Goal: Information Seeking & Learning: Check status

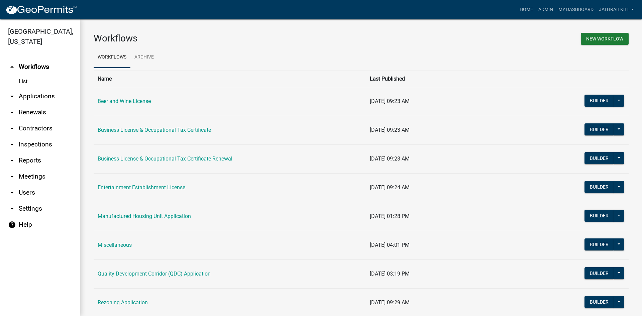
click at [45, 89] on link "arrow_drop_down Applications" at bounding box center [40, 96] width 80 height 16
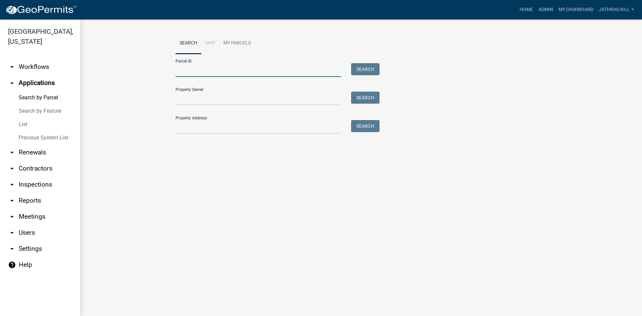
drag, startPoint x: 203, startPoint y: 73, endPoint x: 293, endPoint y: 106, distance: 96.5
click at [203, 73] on input "Parcel ID:" at bounding box center [259, 70] width 166 height 14
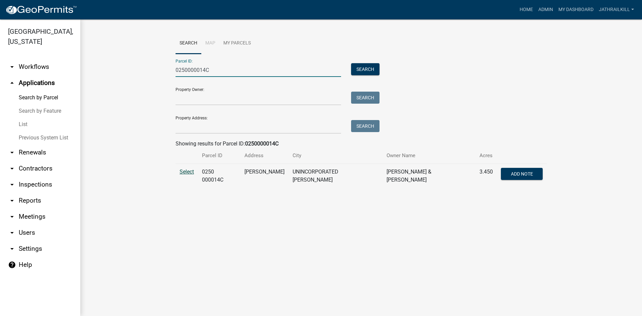
click at [187, 172] on span "Select" at bounding box center [187, 172] width 14 height 6
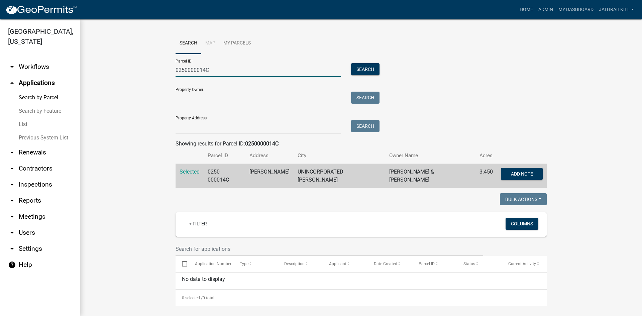
click at [217, 74] on input "0250000014C" at bounding box center [259, 70] width 166 height 14
click at [219, 72] on input "0250000014C" at bounding box center [259, 70] width 166 height 14
click at [219, 71] on input "0250000014C" at bounding box center [259, 70] width 166 height 14
paste input "000014"
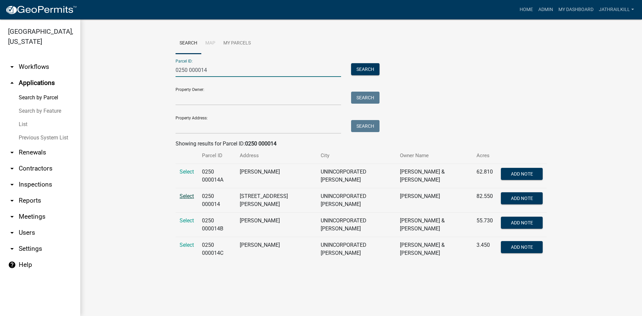
click at [181, 197] on span "Select" at bounding box center [187, 196] width 14 height 6
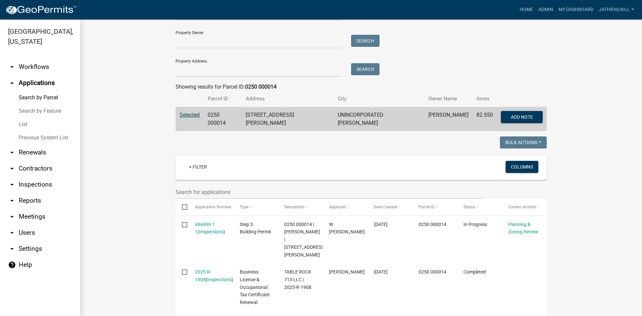
scroll to position [23, 0]
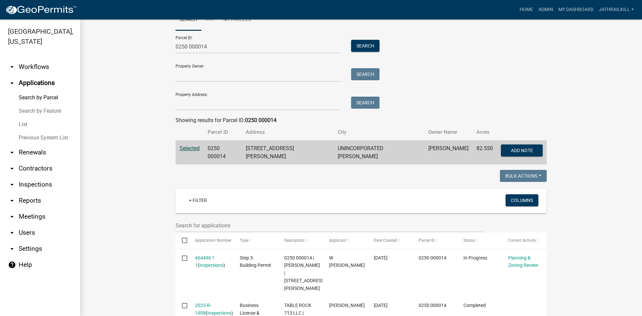
click at [184, 153] on td "Selected" at bounding box center [190, 153] width 28 height 24
click at [187, 148] on span "Selected" at bounding box center [190, 148] width 20 height 6
click at [370, 44] on button "Search" at bounding box center [365, 46] width 28 height 12
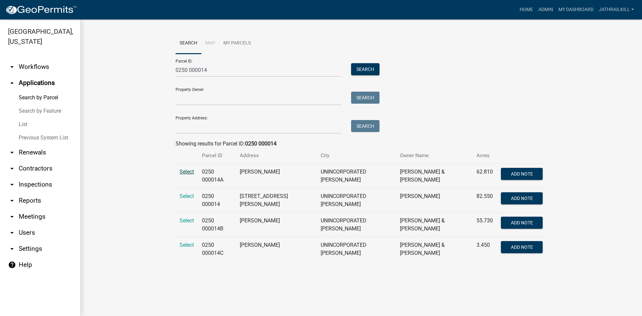
click at [192, 172] on span "Select" at bounding box center [187, 172] width 14 height 6
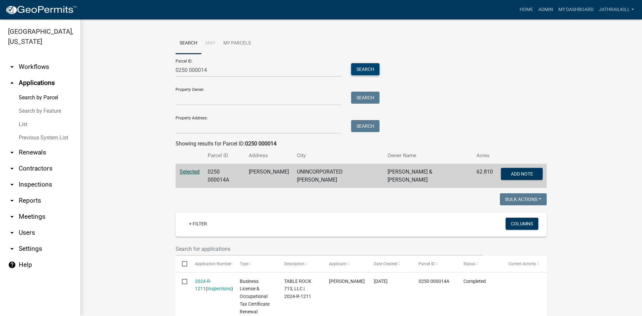
click at [361, 69] on button "Search" at bounding box center [365, 69] width 28 height 12
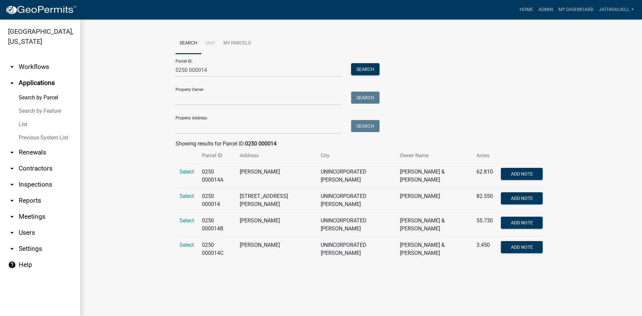
click at [185, 224] on td "Select" at bounding box center [187, 225] width 22 height 24
click at [185, 220] on span "Select" at bounding box center [187, 220] width 14 height 6
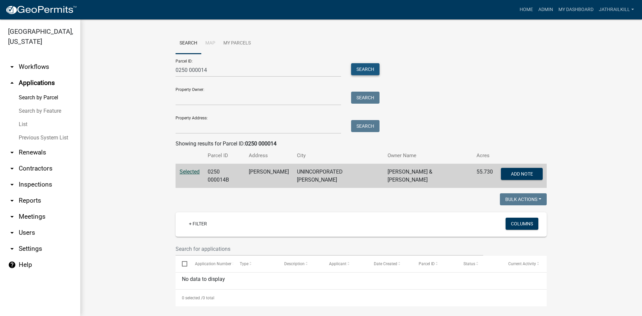
click at [360, 73] on button "Search" at bounding box center [365, 69] width 28 height 12
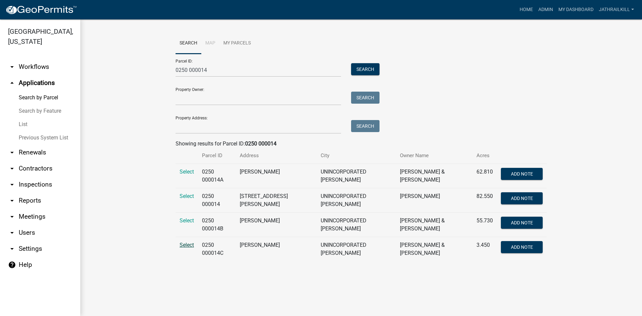
click at [188, 243] on span "Select" at bounding box center [187, 245] width 14 height 6
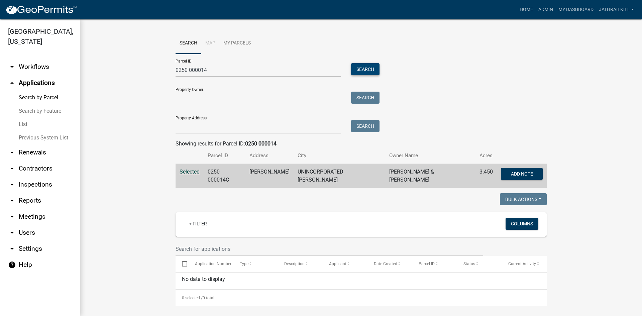
click at [362, 66] on button "Search" at bounding box center [365, 69] width 28 height 12
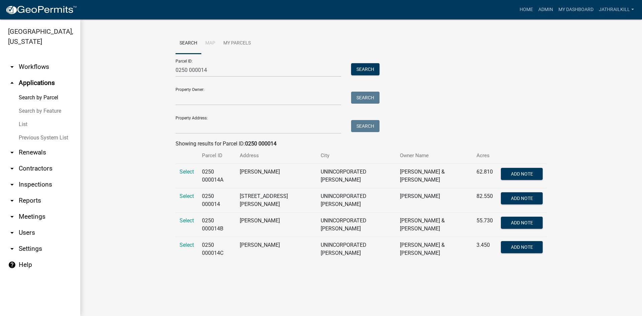
drag, startPoint x: 257, startPoint y: 83, endPoint x: 251, endPoint y: 72, distance: 12.3
click at [255, 81] on form "Parcel ID: 0250 000014 Search Property Owner: Search Property Address: Search" at bounding box center [276, 94] width 201 height 80
click at [251, 72] on input "0250 000014" at bounding box center [259, 70] width 166 height 14
click at [250, 71] on input "0250 000014" at bounding box center [259, 70] width 166 height 14
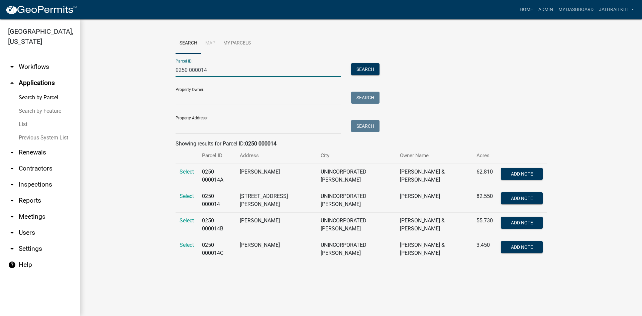
click at [250, 71] on input "0250 000014" at bounding box center [259, 70] width 166 height 14
type input "0"
paste input "0250 000014A"
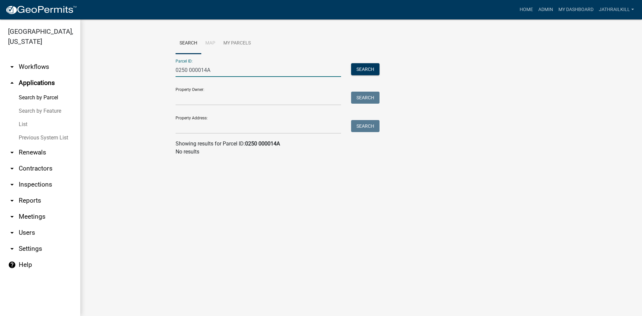
click at [183, 71] on input "0250 000014A" at bounding box center [259, 70] width 166 height 14
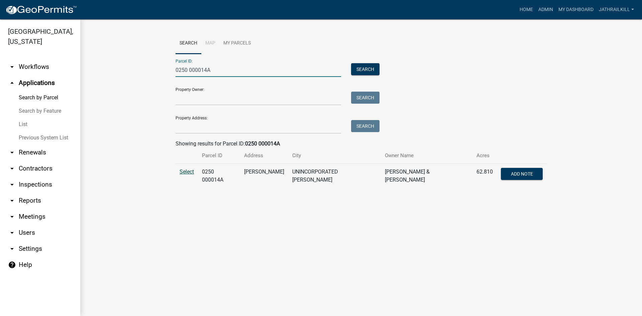
click at [183, 170] on span "Select" at bounding box center [187, 172] width 14 height 6
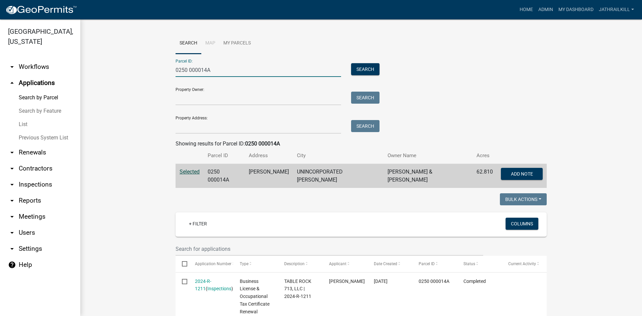
click at [225, 72] on input "0250 000014A" at bounding box center [259, 70] width 166 height 14
paste input "0250 000014C"
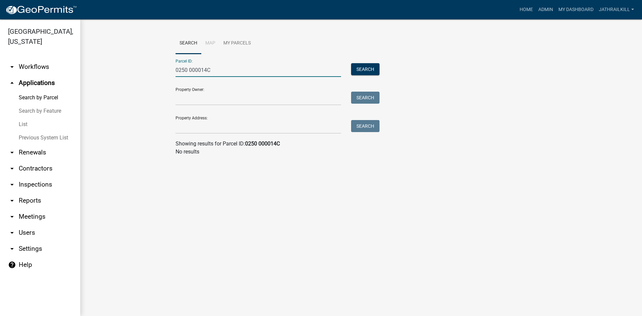
click at [183, 72] on input "0250 000014C" at bounding box center [259, 70] width 166 height 14
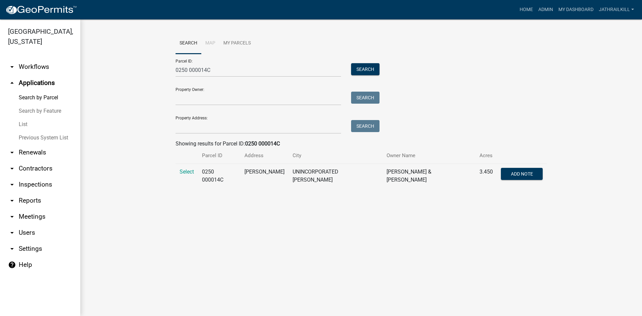
drag, startPoint x: 203, startPoint y: 173, endPoint x: 196, endPoint y: 168, distance: 8.8
click at [204, 173] on td "0250 000014C" at bounding box center [219, 176] width 42 height 24
click at [194, 168] on td "Select" at bounding box center [187, 176] width 22 height 24
click at [193, 171] on span "Select" at bounding box center [187, 172] width 14 height 6
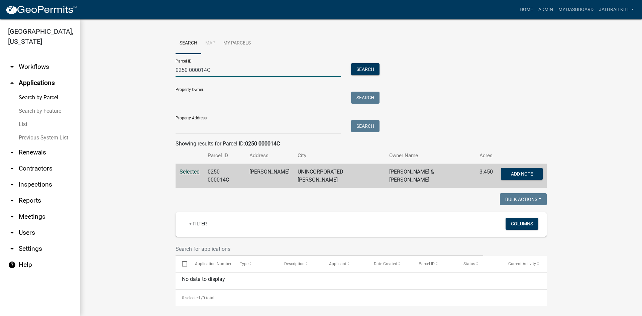
click at [217, 69] on input "0250 000014C" at bounding box center [259, 70] width 166 height 14
click at [218, 69] on input "0250 000014C" at bounding box center [259, 70] width 166 height 14
type input "0"
paste input "0250 000014B"
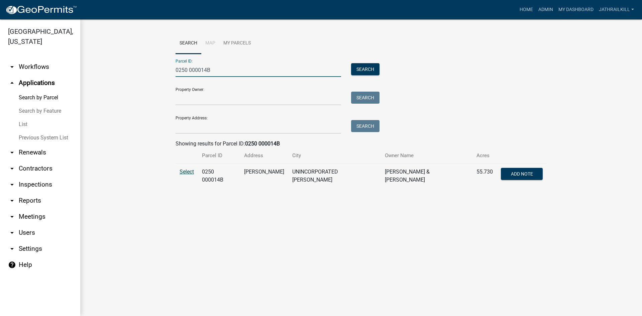
click at [184, 173] on span "Select" at bounding box center [187, 172] width 14 height 6
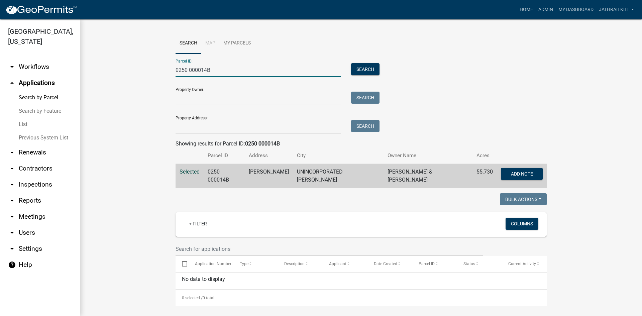
click at [237, 73] on input "0250 000014B" at bounding box center [259, 70] width 166 height 14
paste input "0250 000006"
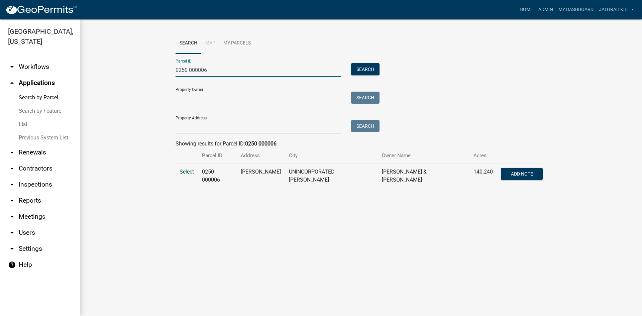
type input "0250 000006"
click at [186, 170] on span "Select" at bounding box center [187, 172] width 14 height 6
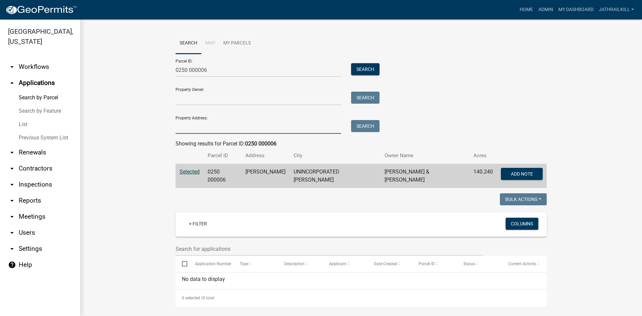
click at [240, 132] on input "Property Address:" at bounding box center [259, 127] width 166 height 14
click at [239, 131] on input "Property Address:" at bounding box center [259, 127] width 166 height 14
click at [218, 73] on input "0250 000006" at bounding box center [259, 70] width 166 height 14
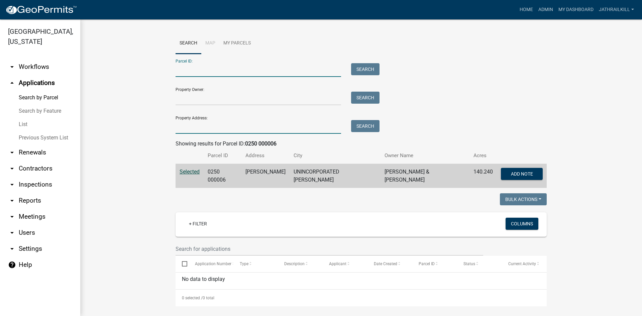
click at [219, 124] on input "Property Address:" at bounding box center [259, 127] width 166 height 14
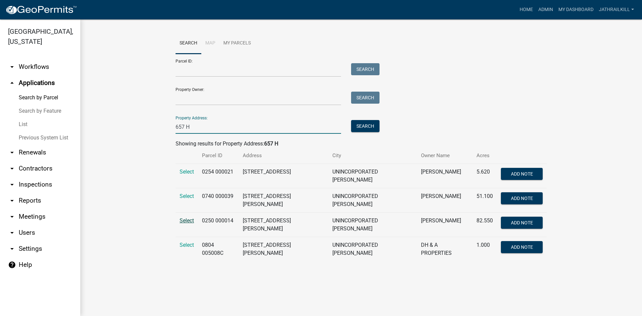
type input "657 H"
click at [190, 217] on span "Select" at bounding box center [187, 220] width 14 height 6
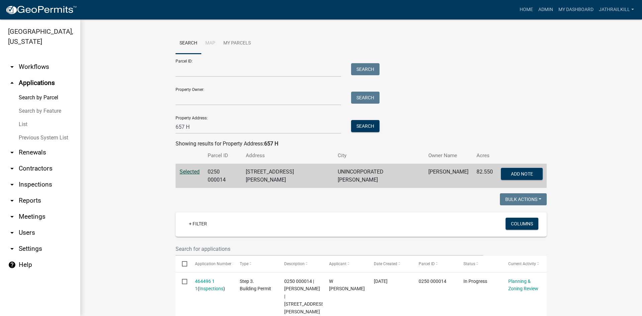
click at [40, 59] on link "arrow_drop_down Workflows" at bounding box center [40, 67] width 80 height 16
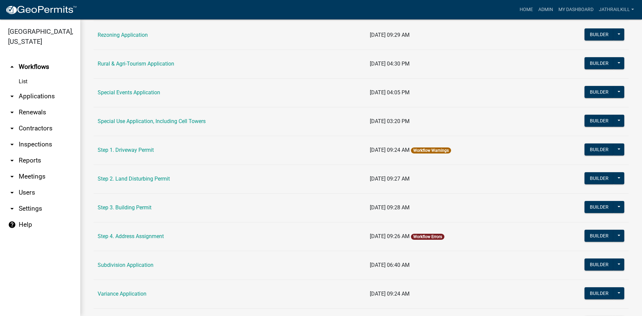
scroll to position [307, 0]
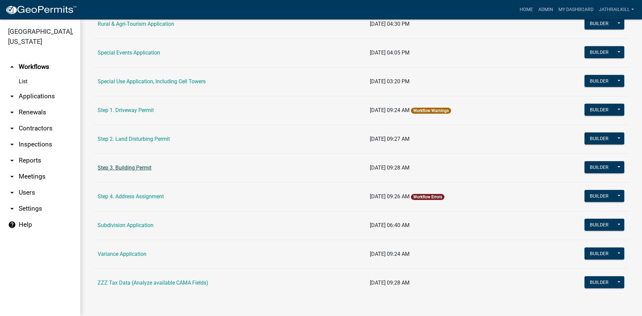
click at [138, 167] on link "Step 3. Building Permit" at bounding box center [125, 168] width 54 height 6
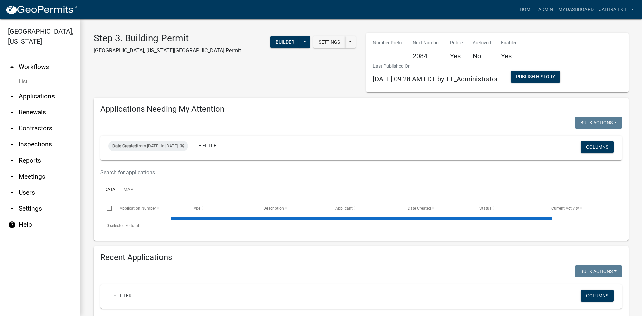
select select "2: 50"
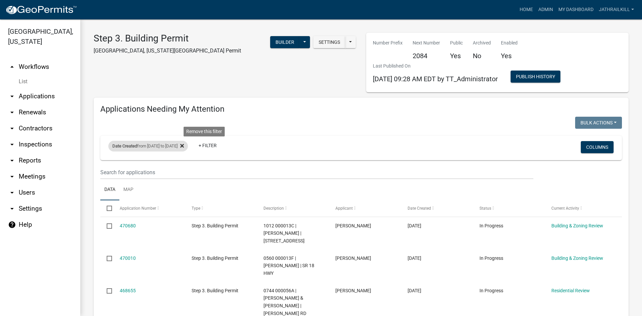
click at [184, 146] on fa-icon at bounding box center [181, 146] width 6 height 11
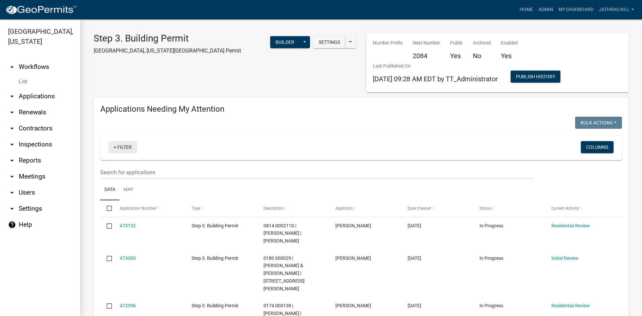
click at [123, 148] on link "+ Filter" at bounding box center [122, 147] width 29 height 12
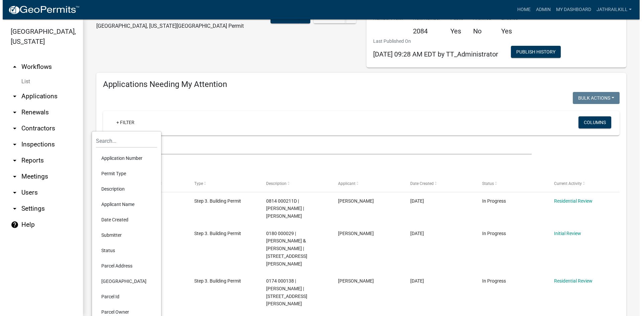
scroll to position [67, 0]
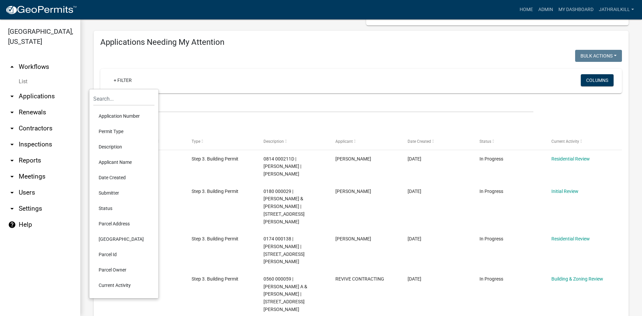
click at [113, 283] on li "Current Activity" at bounding box center [123, 285] width 61 height 15
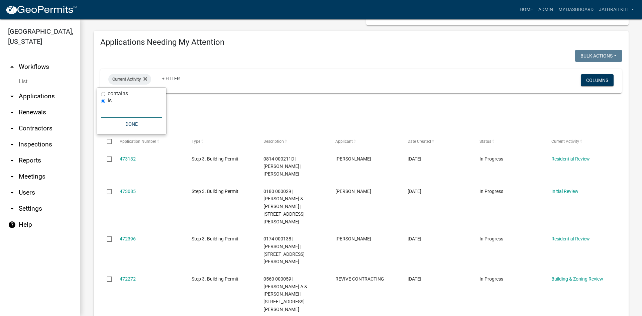
click at [122, 115] on input "text" at bounding box center [131, 111] width 61 height 14
click at [109, 98] on label "is" at bounding box center [110, 100] width 4 height 5
click at [105, 99] on input "is" at bounding box center [103, 101] width 4 height 4
click at [109, 95] on label "contains" at bounding box center [118, 93] width 20 height 5
click at [105, 95] on input "contains" at bounding box center [103, 94] width 4 height 4
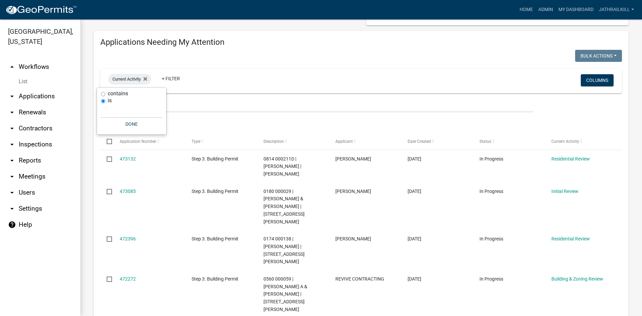
radio input "true"
click at [114, 108] on input "text" at bounding box center [131, 104] width 61 height 14
click at [125, 80] on span "Current Activity" at bounding box center [126, 79] width 28 height 5
click at [126, 81] on span "Current Activity" at bounding box center [126, 79] width 28 height 5
click at [135, 123] on button "Done" at bounding box center [131, 124] width 61 height 12
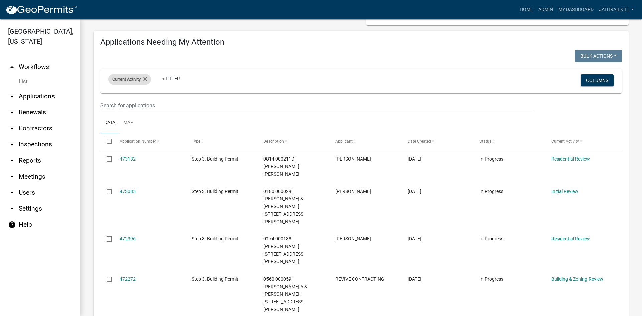
click at [134, 78] on span "Current Activity" at bounding box center [126, 79] width 28 height 5
click at [149, 77] on div "Current Activity" at bounding box center [129, 79] width 43 height 11
click at [144, 79] on fa-icon at bounding box center [144, 79] width 6 height 11
click at [128, 81] on link "+ Filter" at bounding box center [122, 80] width 29 height 12
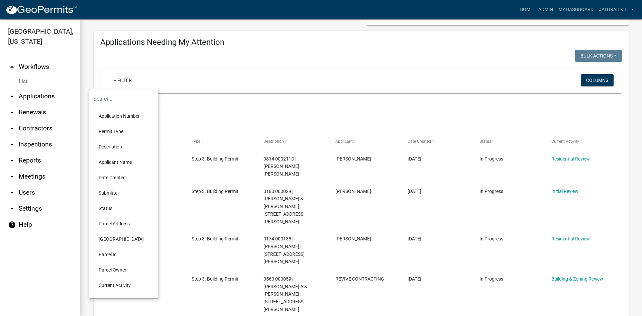
click at [102, 211] on li "Status" at bounding box center [123, 208] width 61 height 15
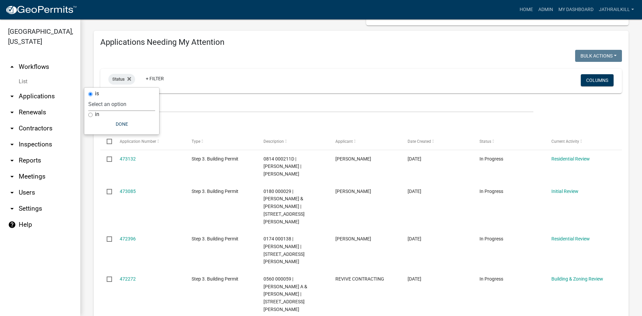
click at [118, 104] on select "Select an option Not Started In Progress Completed Expired Locked Withdrawn Voi…" at bounding box center [121, 104] width 67 height 14
select select "3"
click at [98, 97] on select "Select an option Not Started In Progress Completed Expired Locked Withdrawn Voi…" at bounding box center [121, 104] width 67 height 14
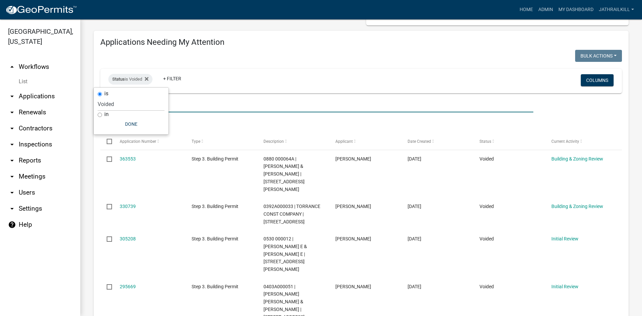
click at [176, 103] on input "text" at bounding box center [316, 106] width 433 height 14
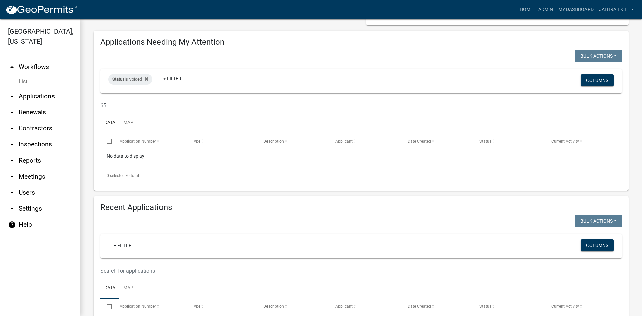
type input "6"
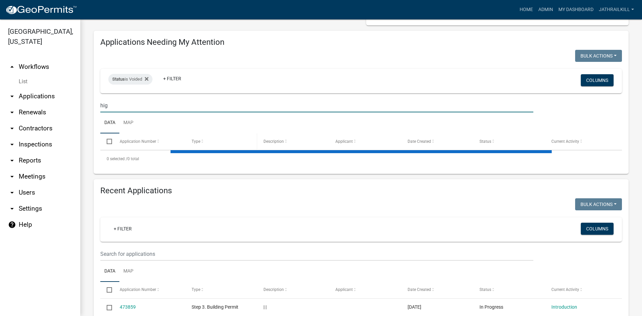
type input "high"
select select "2: 50"
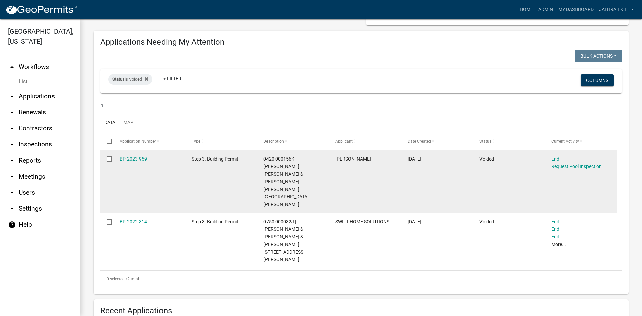
type input "h"
type input "pa"
select select "2: 50"
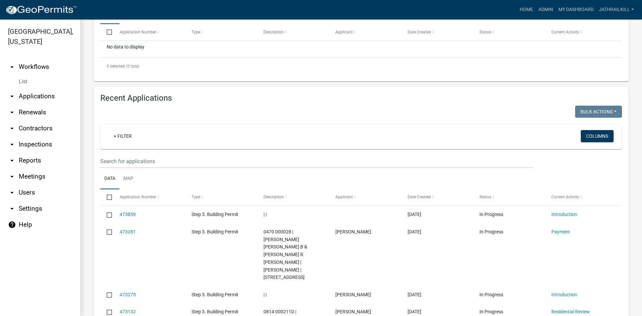
scroll to position [134, 0]
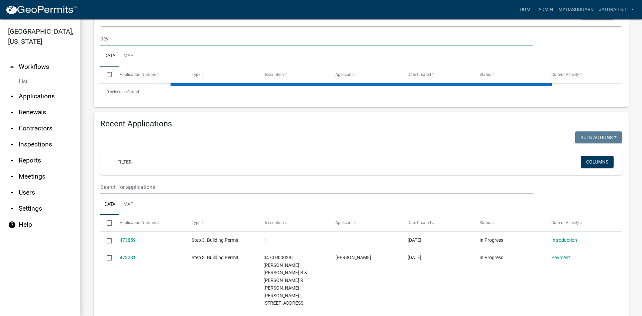
type input "peyt"
select select "2: 50"
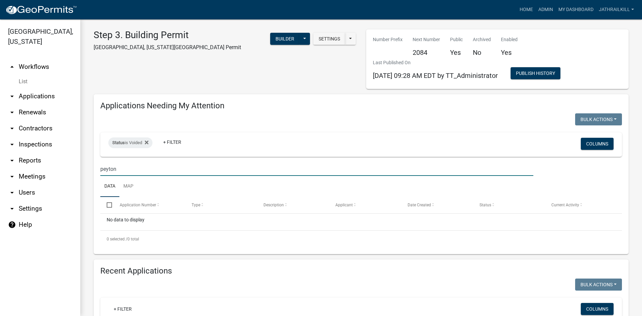
scroll to position [0, 0]
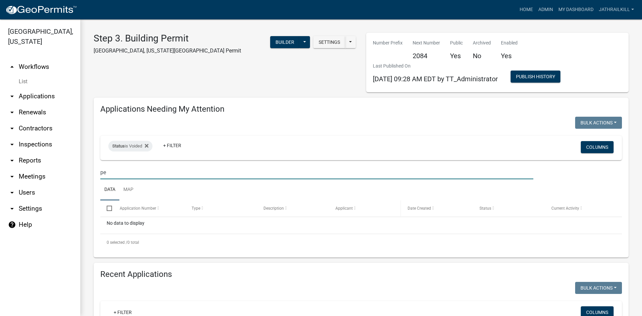
type input "p"
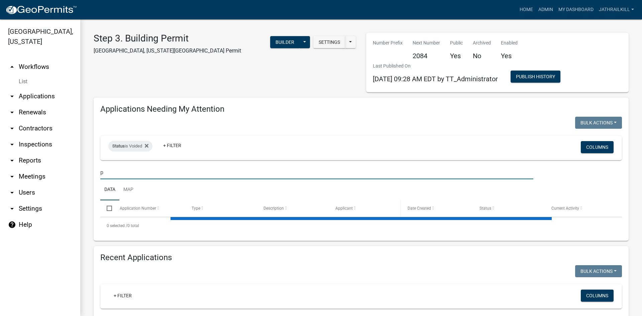
select select "2: 50"
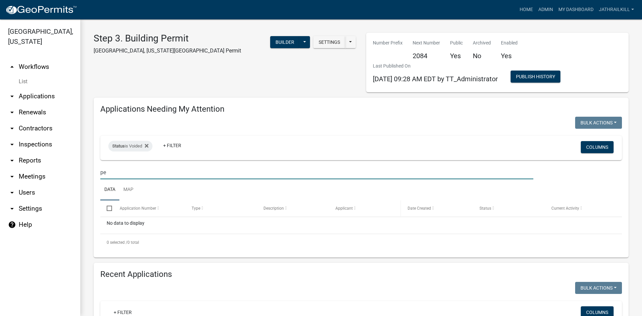
type input "p"
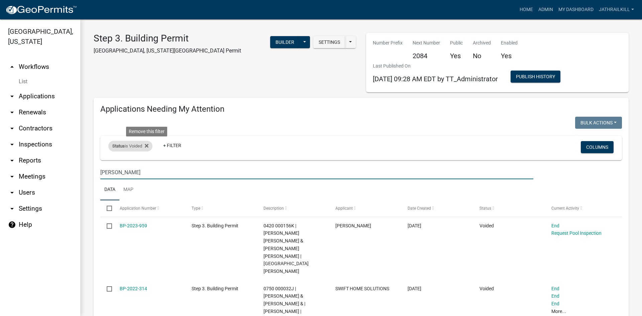
type input "[PERSON_NAME]"
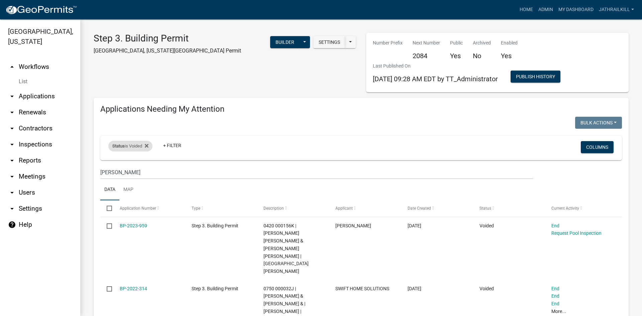
click at [131, 144] on div "Status is Voided" at bounding box center [130, 146] width 44 height 11
select select "3"
click at [149, 145] on icon at bounding box center [147, 146] width 4 height 4
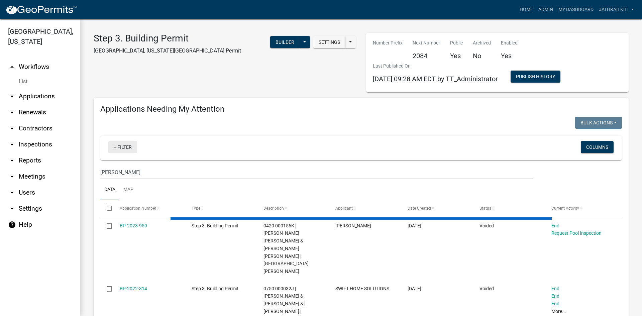
click at [126, 148] on link "+ Filter" at bounding box center [122, 147] width 29 height 12
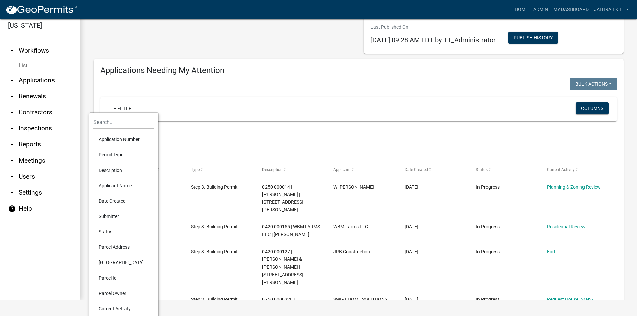
scroll to position [33, 0]
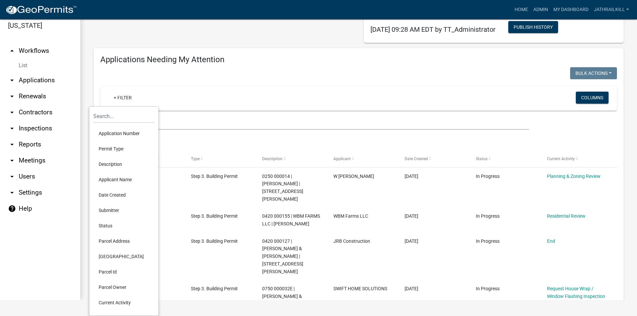
click at [110, 226] on li "Status" at bounding box center [123, 225] width 61 height 15
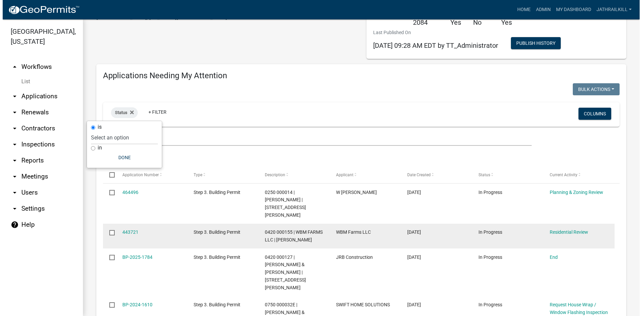
scroll to position [0, 0]
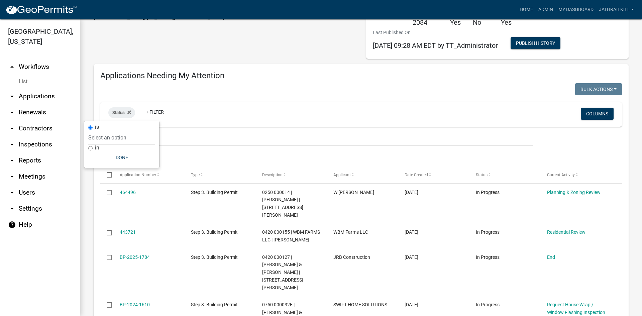
click at [124, 138] on select "Select an option Not Started In Progress Completed Expired Locked Withdrawn Voi…" at bounding box center [121, 138] width 67 height 14
select select "4"
click at [99, 131] on select "Select an option Not Started In Progress Completed Expired Locked Withdrawn Voi…" at bounding box center [121, 138] width 67 height 14
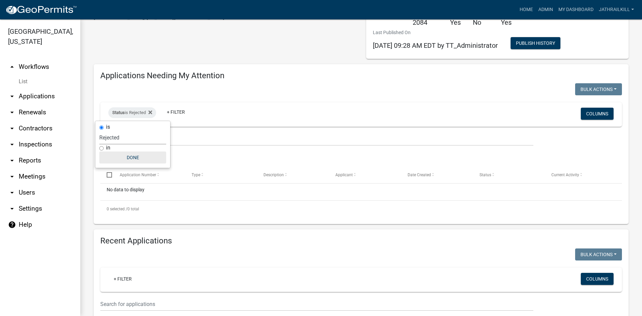
click at [134, 157] on button "Done" at bounding box center [132, 158] width 67 height 12
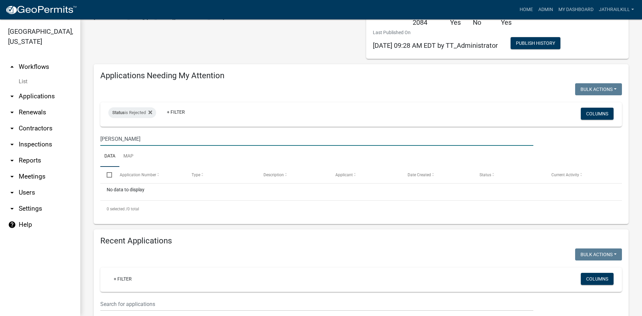
click at [156, 141] on input "[PERSON_NAME]" at bounding box center [316, 139] width 433 height 14
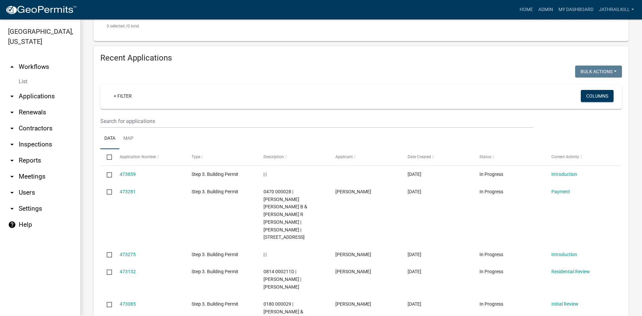
scroll to position [268, 0]
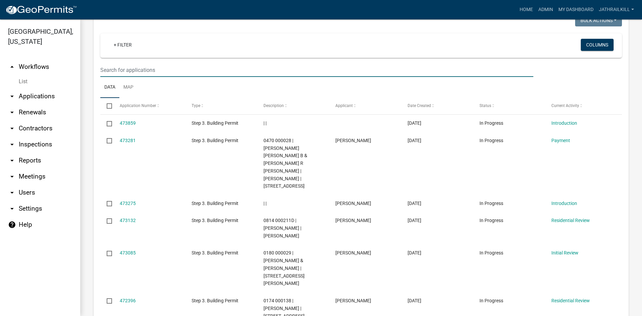
click at [157, 76] on input "text" at bounding box center [316, 70] width 433 height 14
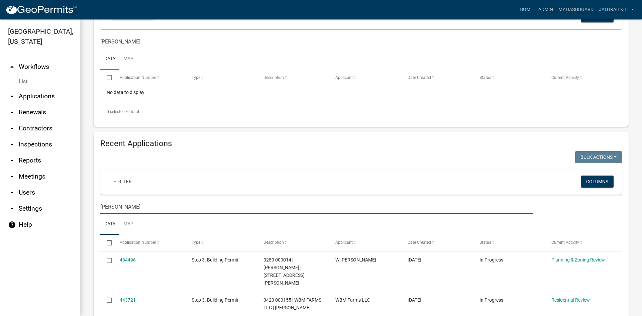
scroll to position [121, 0]
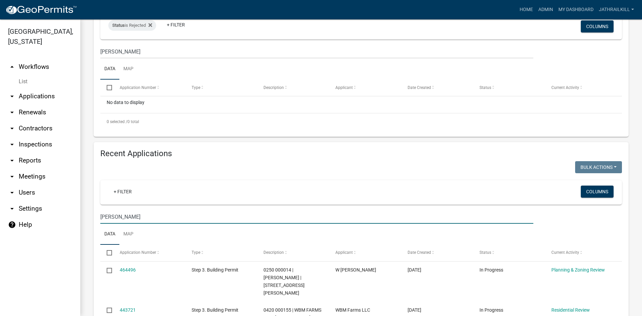
click at [142, 220] on input "[PERSON_NAME]" at bounding box center [316, 217] width 433 height 14
click at [142, 219] on input "[PERSON_NAME]" at bounding box center [316, 217] width 433 height 14
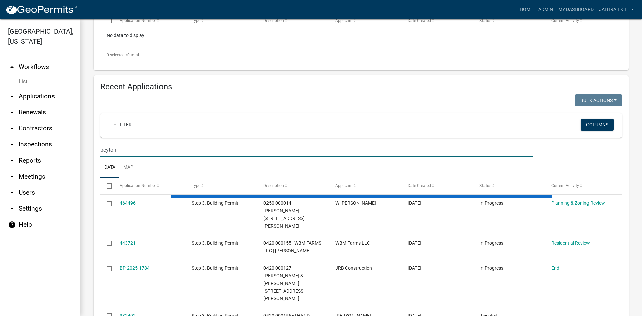
scroll to position [155, 0]
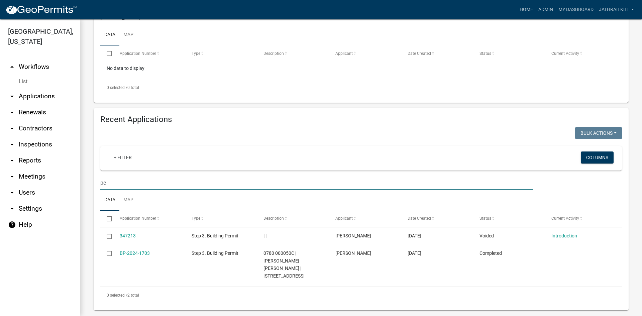
type input "p"
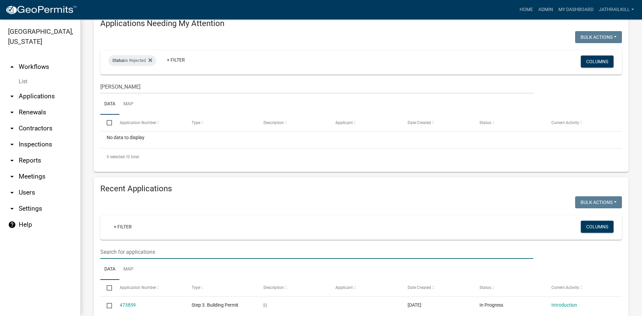
scroll to position [0, 0]
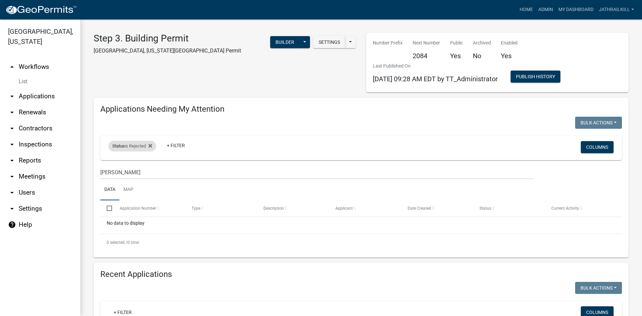
click at [136, 146] on div "Status is Rejected" at bounding box center [132, 146] width 48 height 11
click at [131, 172] on select "Select an option Not Started In Progress Completed Expired Locked Withdrawn Voi…" at bounding box center [132, 171] width 67 height 14
select select "8"
click at [101, 164] on select "Select an option Not Started In Progress Completed Expired Locked Withdrawn Voi…" at bounding box center [132, 171] width 67 height 14
click at [143, 190] on button "Done" at bounding box center [134, 191] width 67 height 12
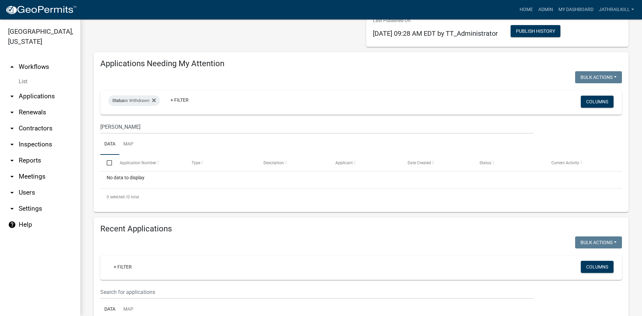
scroll to position [167, 0]
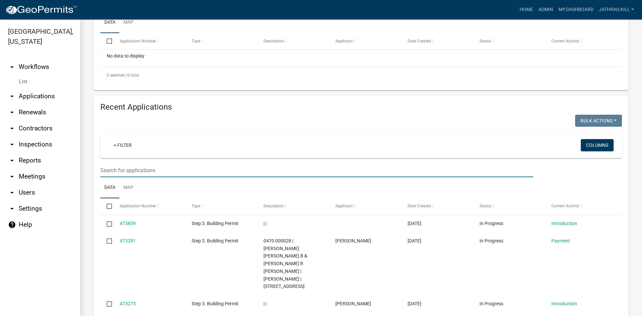
drag, startPoint x: 158, startPoint y: 170, endPoint x: 174, endPoint y: 170, distance: 16.1
click at [158, 170] on input "text" at bounding box center [316, 171] width 433 height 14
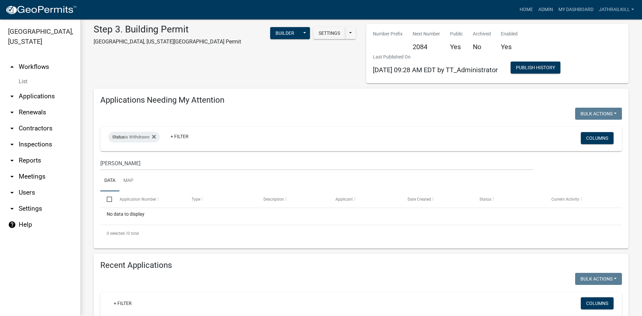
scroll to position [0, 0]
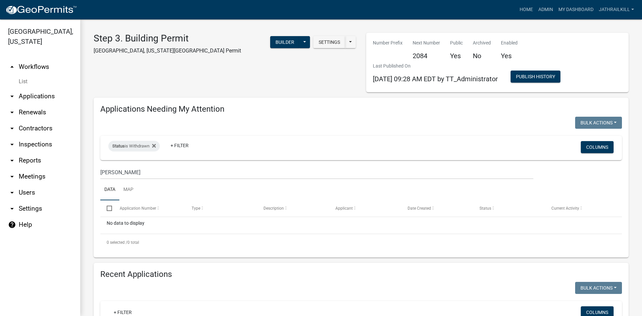
type input "peyton"
click at [148, 170] on input "[PERSON_NAME]" at bounding box center [316, 173] width 433 height 14
click at [156, 148] on icon at bounding box center [154, 146] width 4 height 4
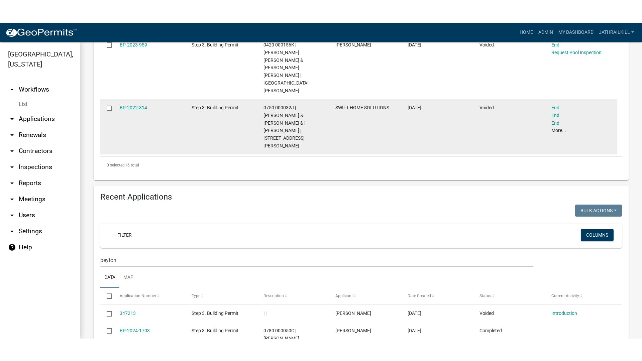
scroll to position [381, 0]
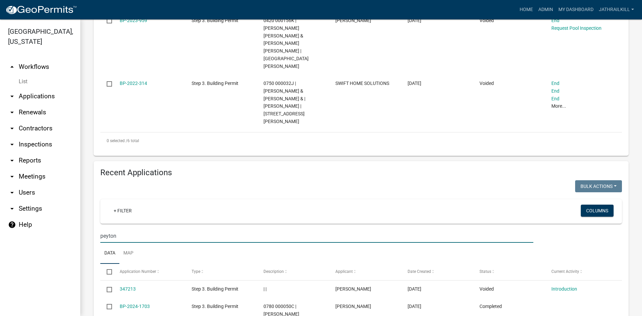
click at [170, 229] on input "peyton" at bounding box center [316, 236] width 433 height 14
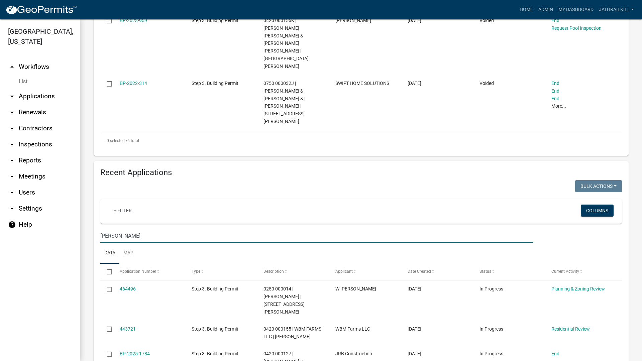
type input "[PERSON_NAME]"
click at [309, 199] on div "+ Filter Columns" at bounding box center [361, 211] width 516 height 24
click at [303, 180] on div at bounding box center [228, 187] width 266 height 14
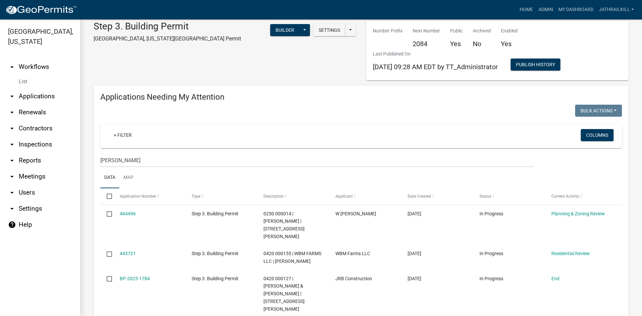
scroll to position [0, 0]
